Goal: Transaction & Acquisition: Purchase product/service

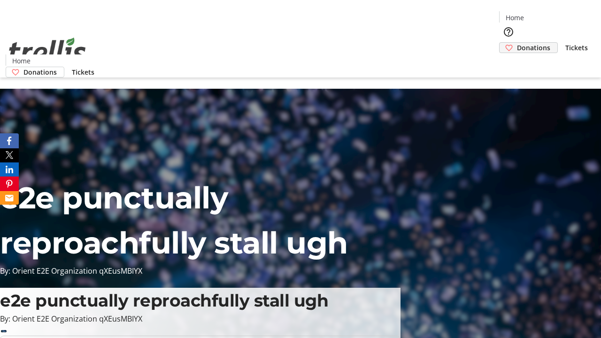
click at [517, 43] on span "Donations" at bounding box center [533, 48] width 33 height 10
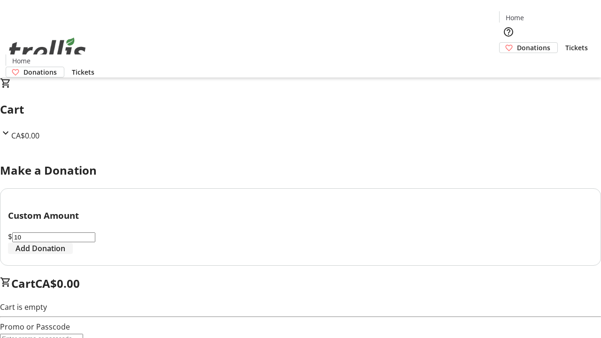
click at [65, 254] on span "Add Donation" at bounding box center [40, 248] width 50 height 11
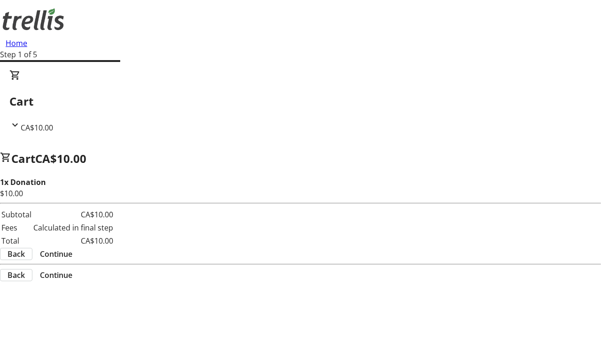
select select "CA"
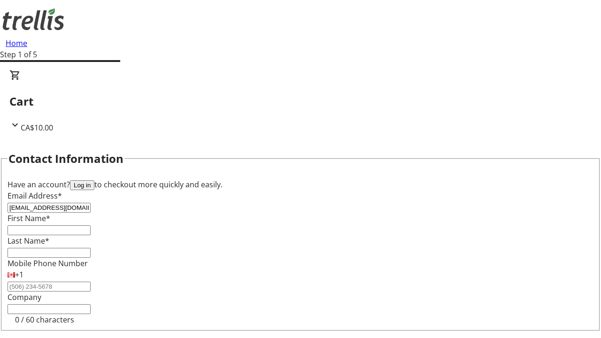
type input "[EMAIL_ADDRESS][DOMAIN_NAME]"
type input "Sim"
type input "[PERSON_NAME]"
type input "[STREET_ADDRESS][PERSON_NAME]"
type input "Kelowna"
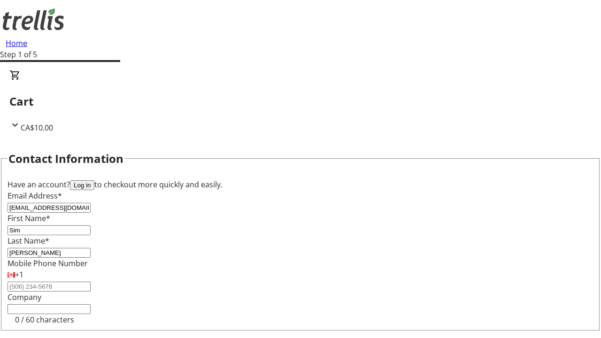
select select "BC"
type input "Kelowna"
type input "V1Y 0C2"
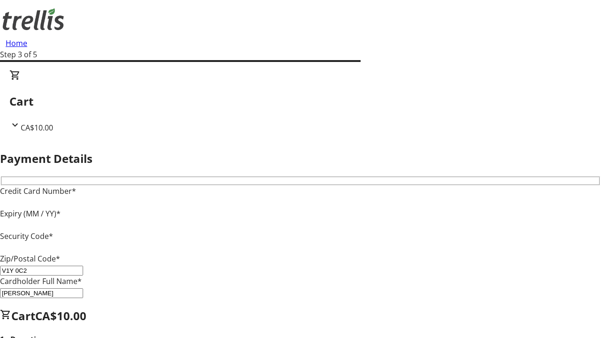
type input "V1Y 0C2"
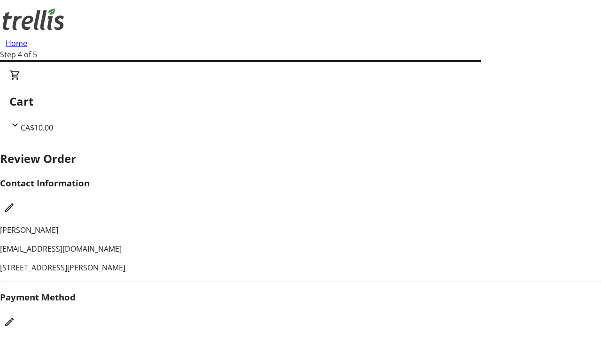
checkbox input "false"
